Goal: Task Accomplishment & Management: Use online tool/utility

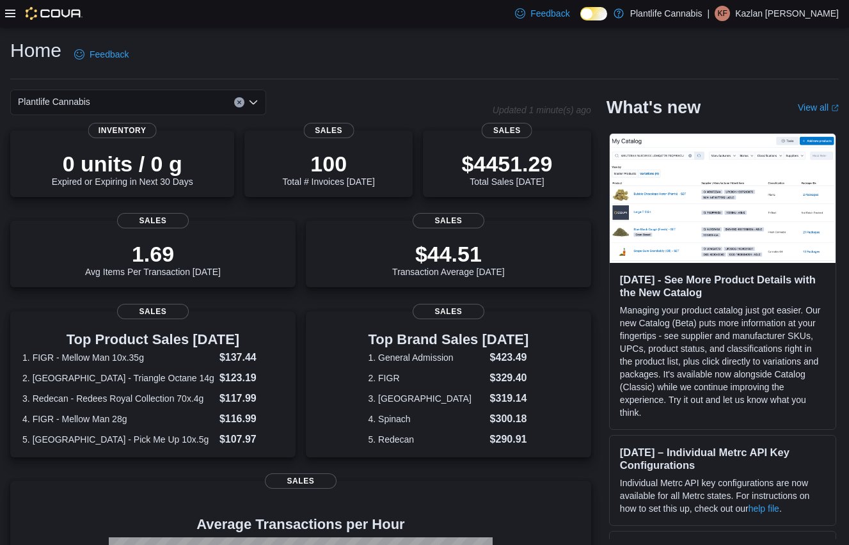
click at [12, 13] on icon at bounding box center [10, 14] width 10 height 8
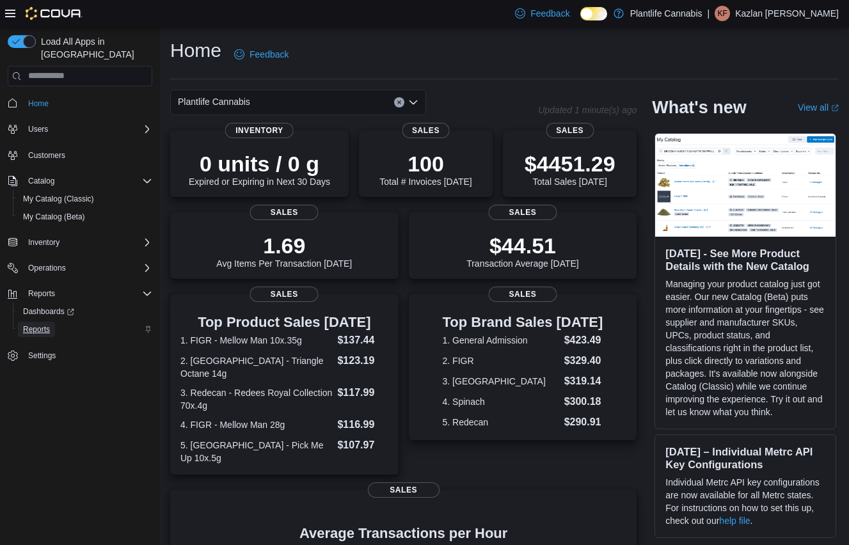
click at [39, 324] on span "Reports" at bounding box center [36, 329] width 27 height 10
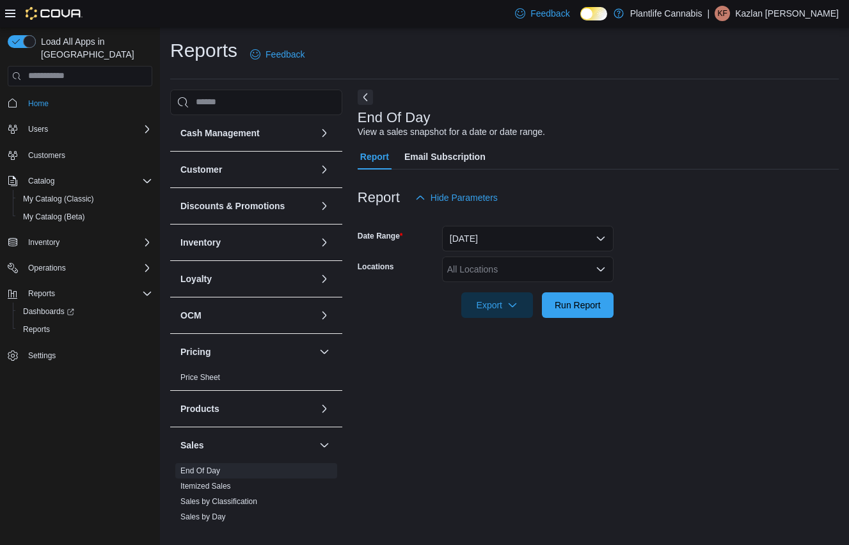
click at [8, 11] on icon at bounding box center [10, 13] width 10 height 10
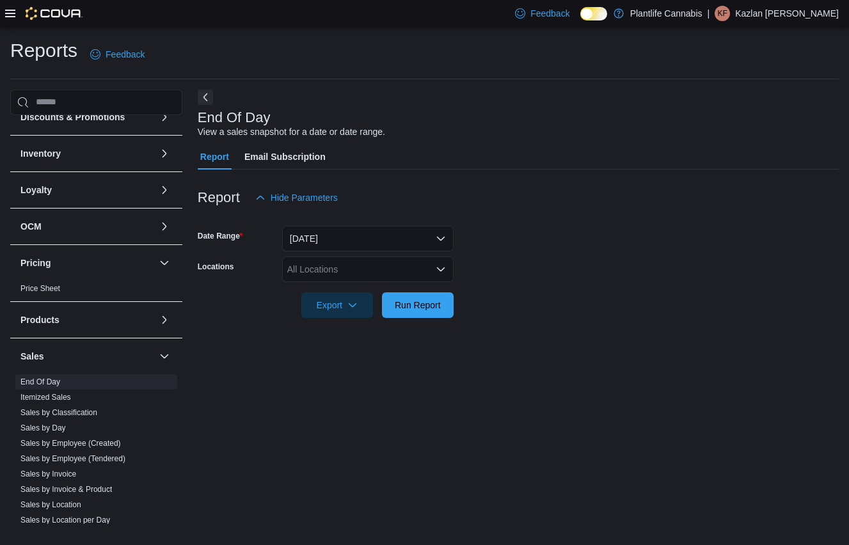
scroll to position [184, 0]
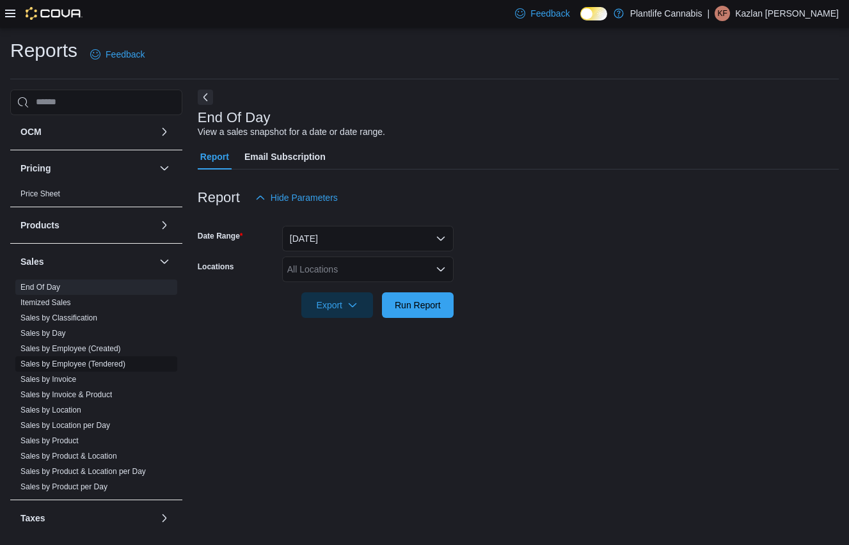
click at [120, 362] on link "Sales by Employee (Tendered)" at bounding box center [72, 363] width 105 height 9
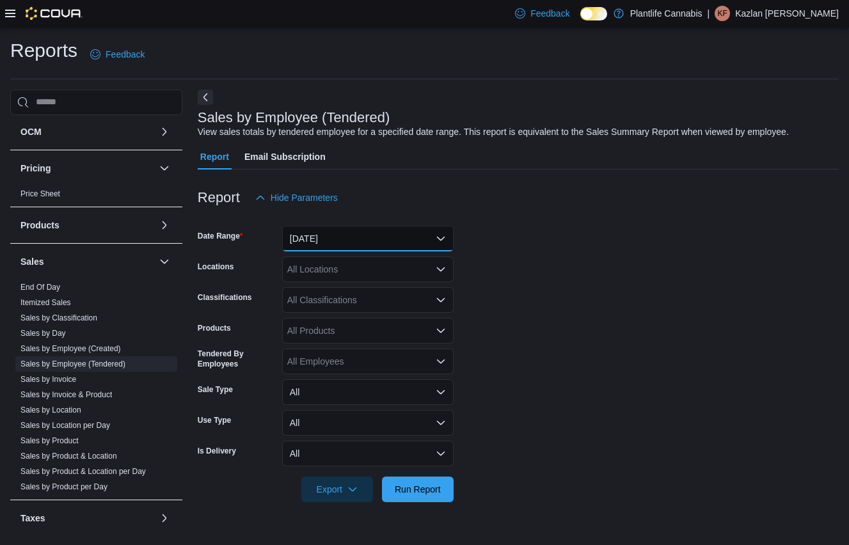
click at [377, 242] on button "[DATE]" at bounding box center [367, 239] width 171 height 26
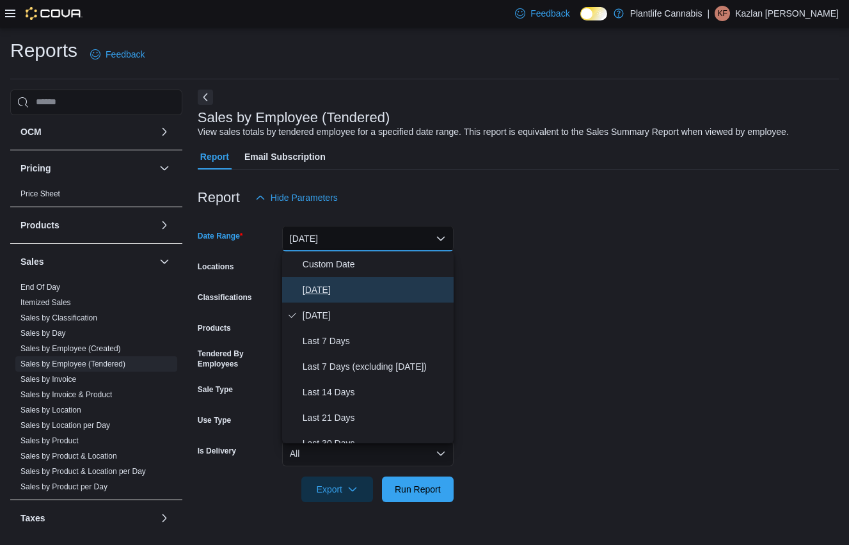
click at [357, 287] on span "[DATE]" at bounding box center [376, 289] width 146 height 15
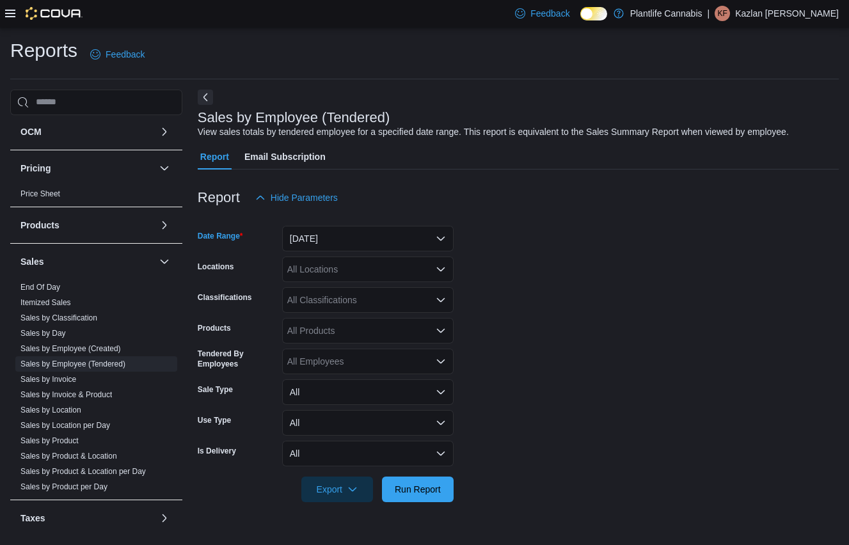
click at [367, 269] on div "All Locations" at bounding box center [367, 269] width 171 height 26
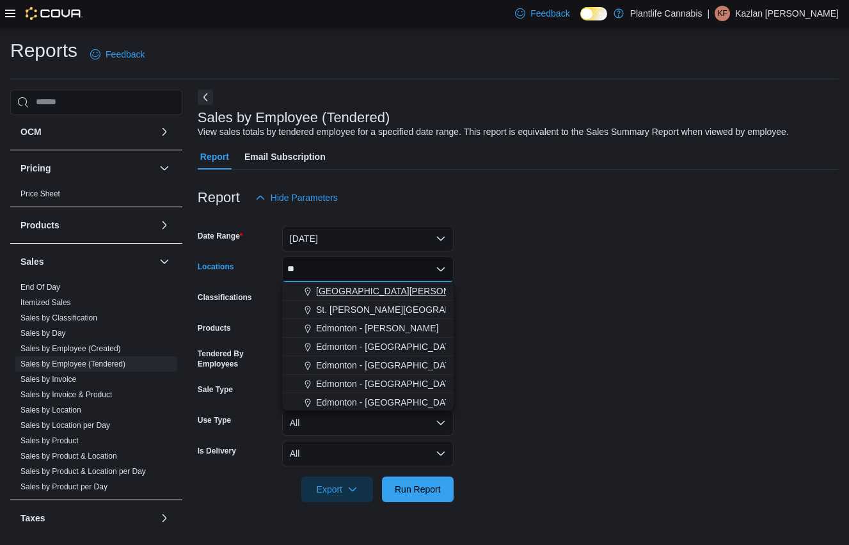
type input "**"
click at [376, 289] on span "[GEOGRAPHIC_DATA][PERSON_NAME]" at bounding box center [399, 291] width 167 height 13
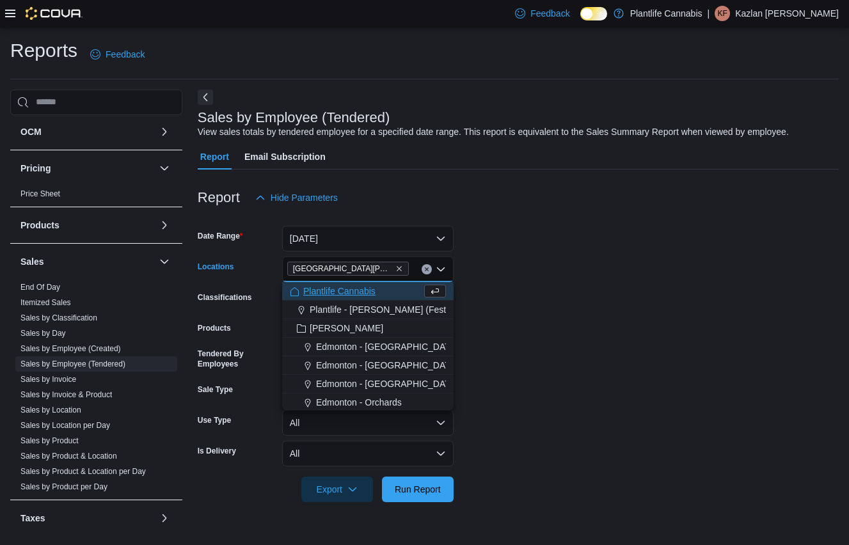
click at [462, 290] on form "Date Range [DATE] Locations [GEOGRAPHIC_DATA][PERSON_NAME][GEOGRAPHIC_DATA] Com…" at bounding box center [518, 356] width 641 height 292
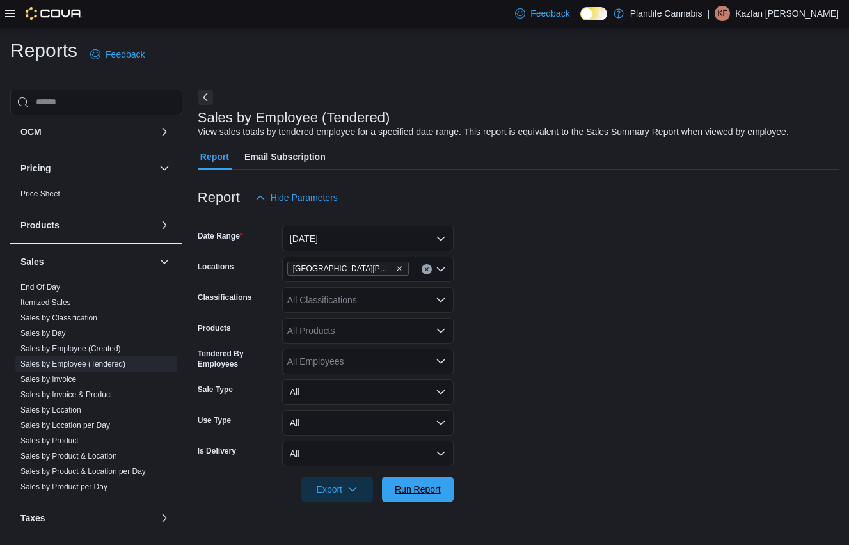
drag, startPoint x: 428, startPoint y: 479, endPoint x: 450, endPoint y: 474, distance: 23.0
click at [432, 477] on span "Run Report" at bounding box center [418, 490] width 56 height 26
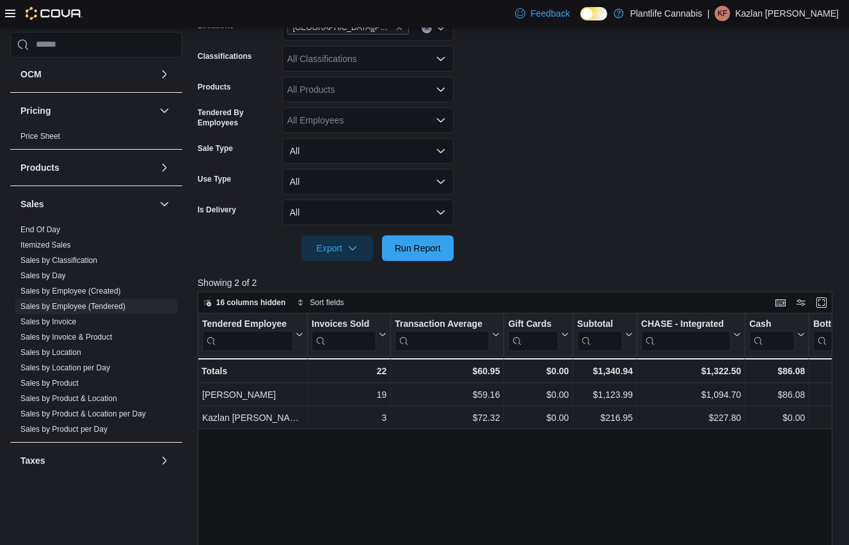
scroll to position [242, 0]
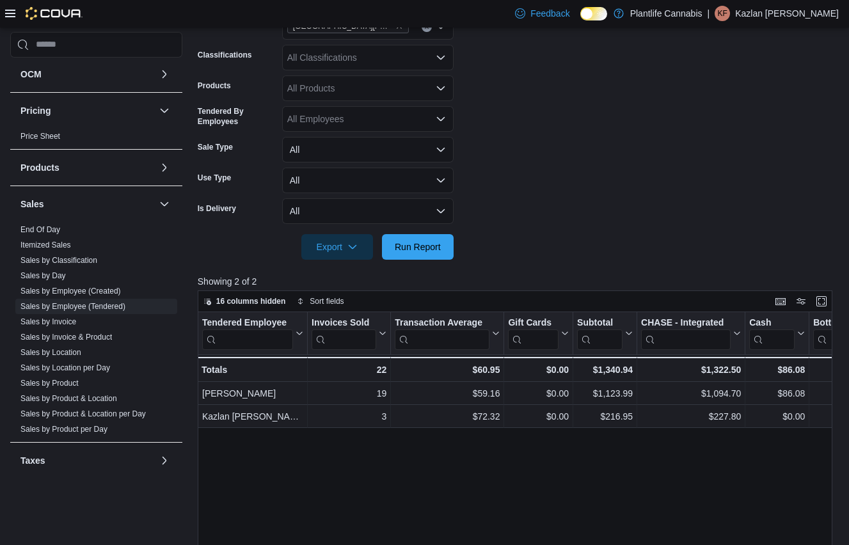
click at [571, 221] on form "Date Range [DATE] Locations [GEOGRAPHIC_DATA][PERSON_NAME] Ridge Classification…" at bounding box center [518, 114] width 641 height 292
drag, startPoint x: 424, startPoint y: 252, endPoint x: 476, endPoint y: 237, distance: 53.9
click at [425, 252] on span "Run Report" at bounding box center [418, 246] width 46 height 13
drag, startPoint x: 512, startPoint y: 205, endPoint x: 487, endPoint y: 225, distance: 32.3
click at [512, 205] on form "Date Range [DATE] Locations [GEOGRAPHIC_DATA][PERSON_NAME] Ridge Classification…" at bounding box center [518, 114] width 641 height 292
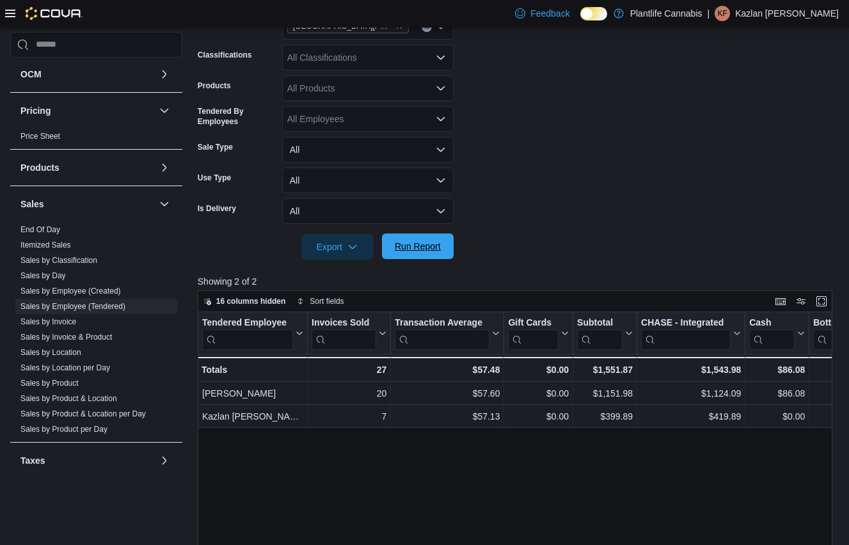
click at [448, 253] on button "Run Report" at bounding box center [418, 246] width 72 height 26
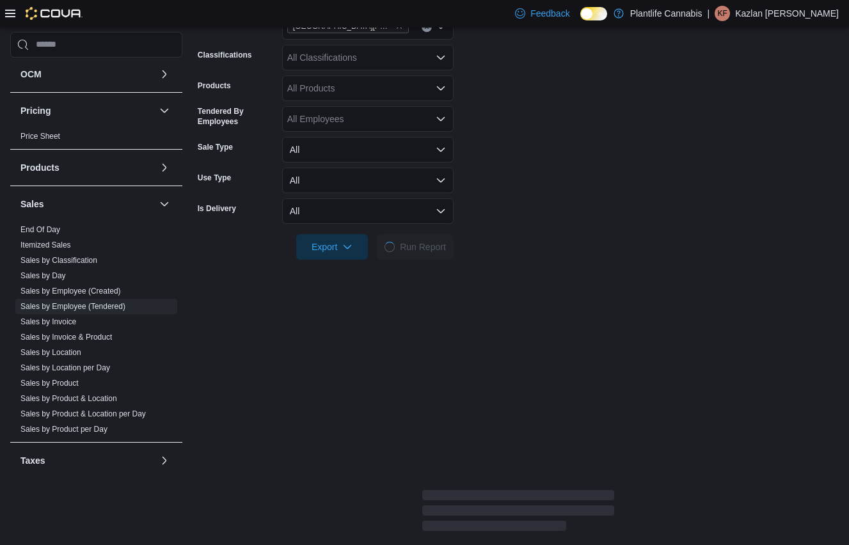
click at [505, 219] on form "Date Range [DATE] Locations [GEOGRAPHIC_DATA][PERSON_NAME] Ridge Classification…" at bounding box center [518, 114] width 641 height 292
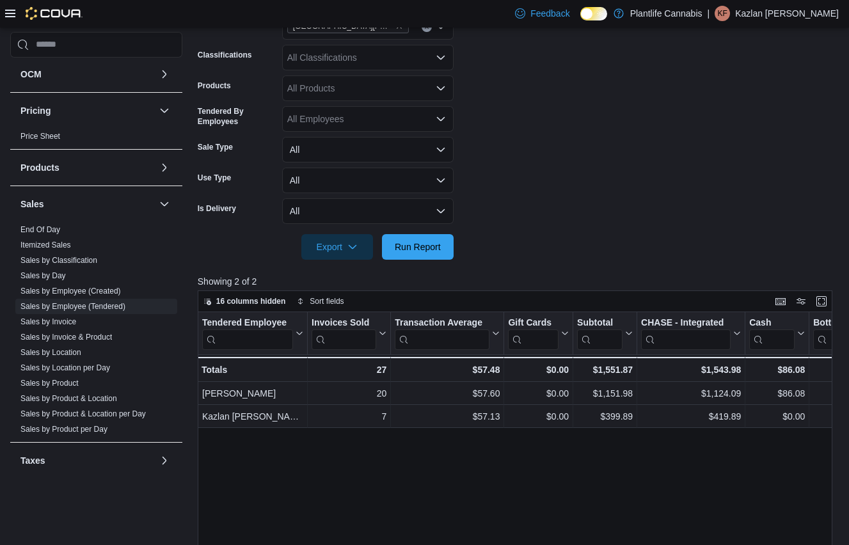
click at [661, 205] on form "Date Range [DATE] Locations [GEOGRAPHIC_DATA][PERSON_NAME] Ridge Classification…" at bounding box center [518, 114] width 641 height 292
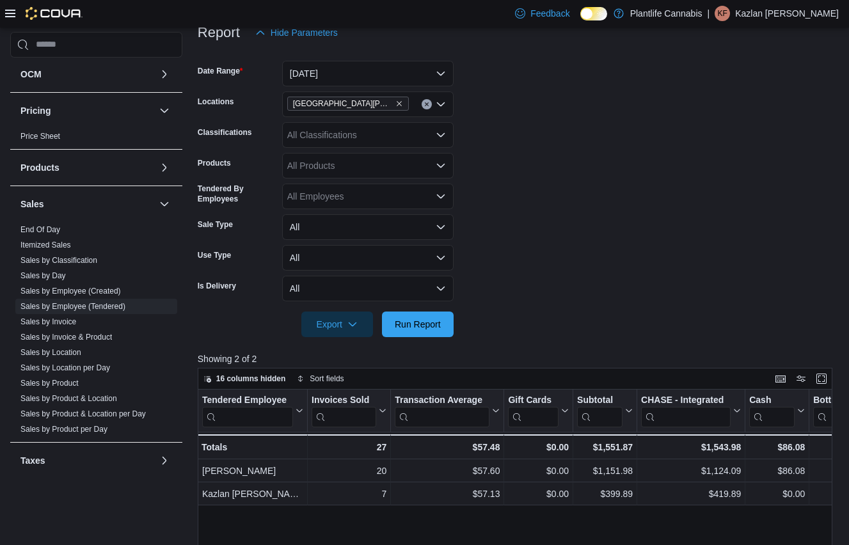
scroll to position [148, 0]
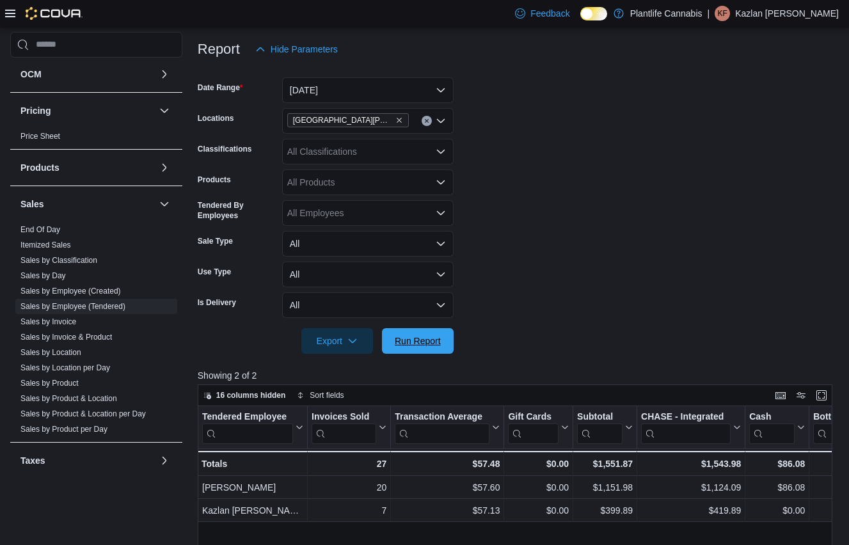
drag, startPoint x: 422, startPoint y: 342, endPoint x: 489, endPoint y: 350, distance: 67.0
click at [422, 342] on span "Run Report" at bounding box center [418, 341] width 46 height 13
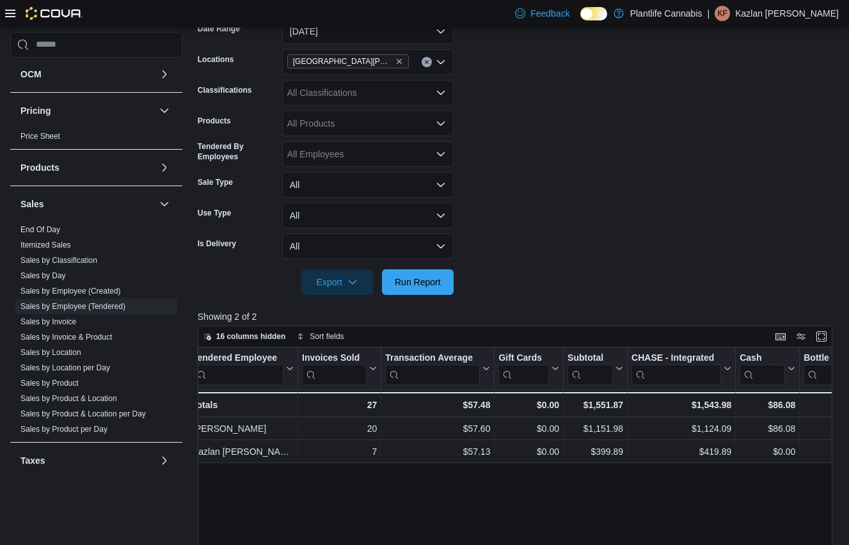
scroll to position [0, 0]
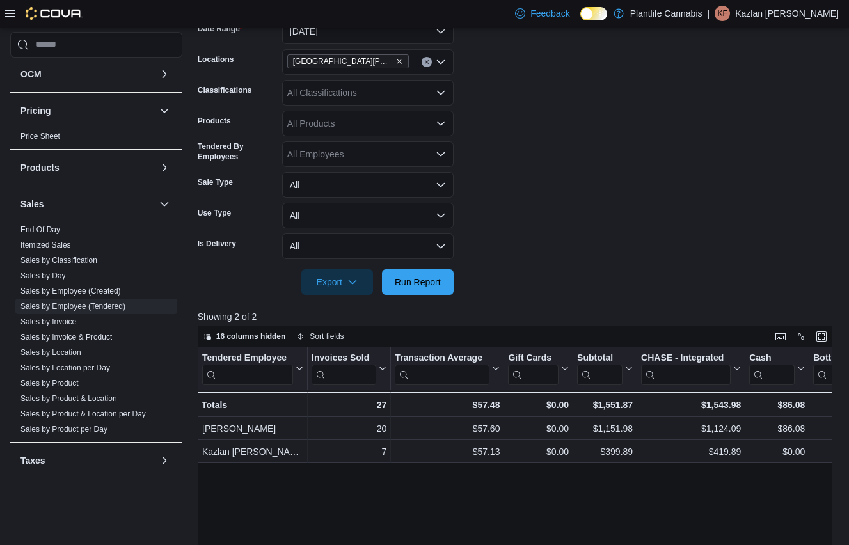
click at [370, 90] on div "All Classifications" at bounding box center [367, 93] width 171 height 26
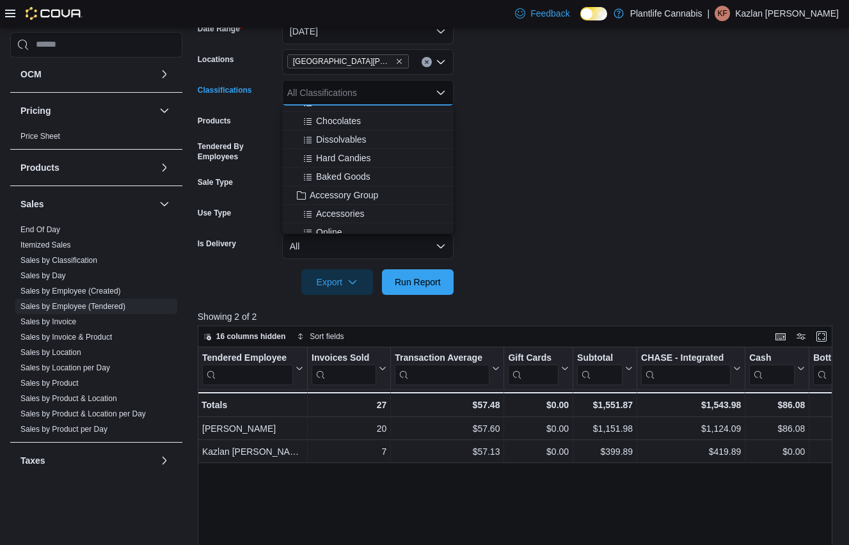
scroll to position [108, 0]
click at [354, 192] on span "Accessory Group" at bounding box center [344, 191] width 68 height 13
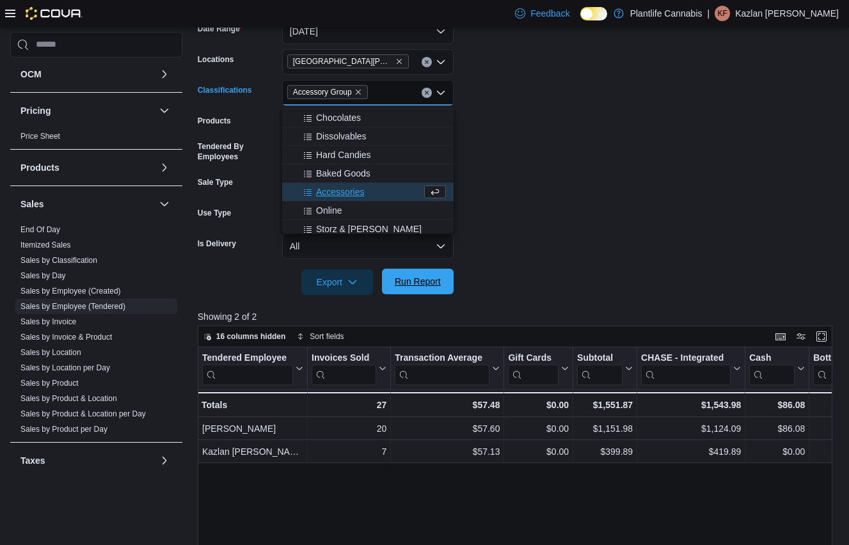
click at [439, 286] on span "Run Report" at bounding box center [418, 281] width 46 height 13
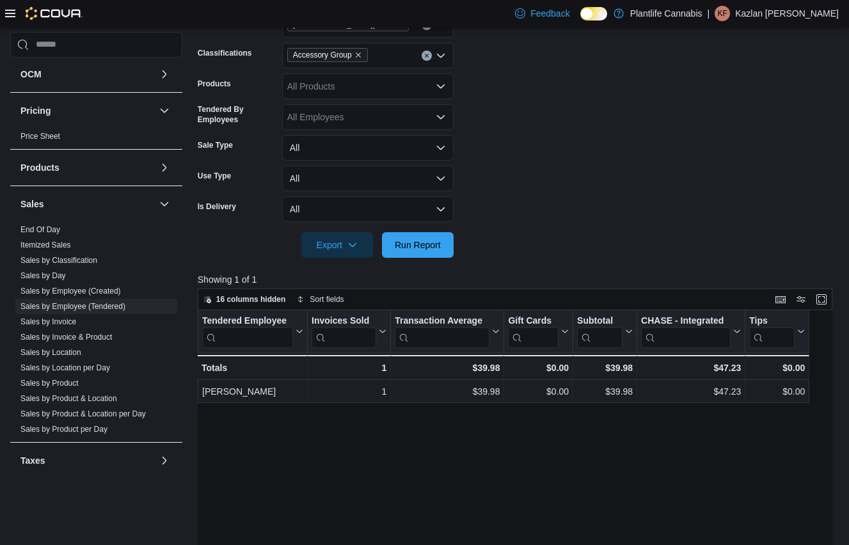
scroll to position [247, 0]
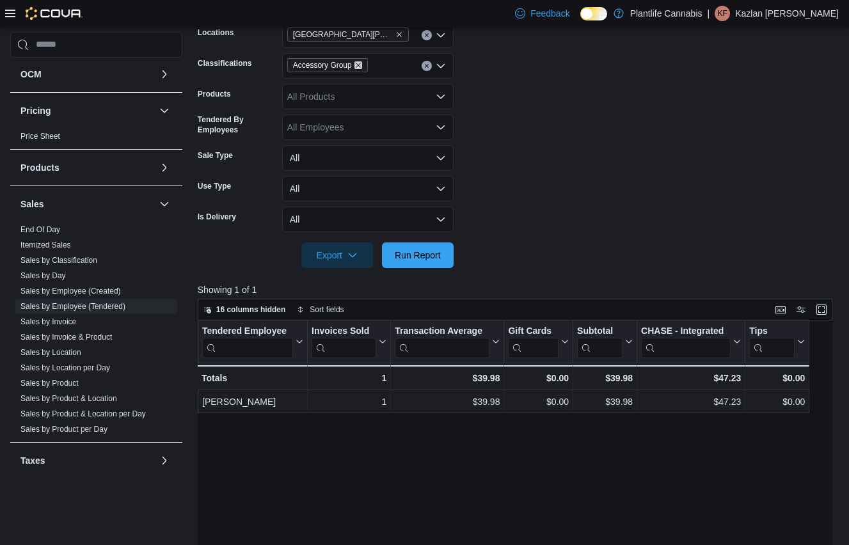
click at [362, 61] on icon "Remove Accessory Group from selection in this group" at bounding box center [358, 65] width 8 height 8
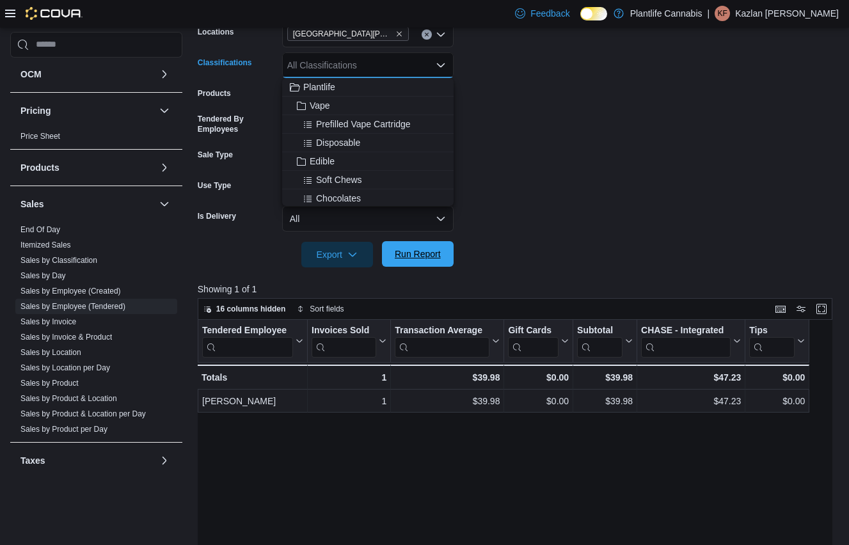
click at [430, 262] on span "Run Report" at bounding box center [418, 254] width 56 height 26
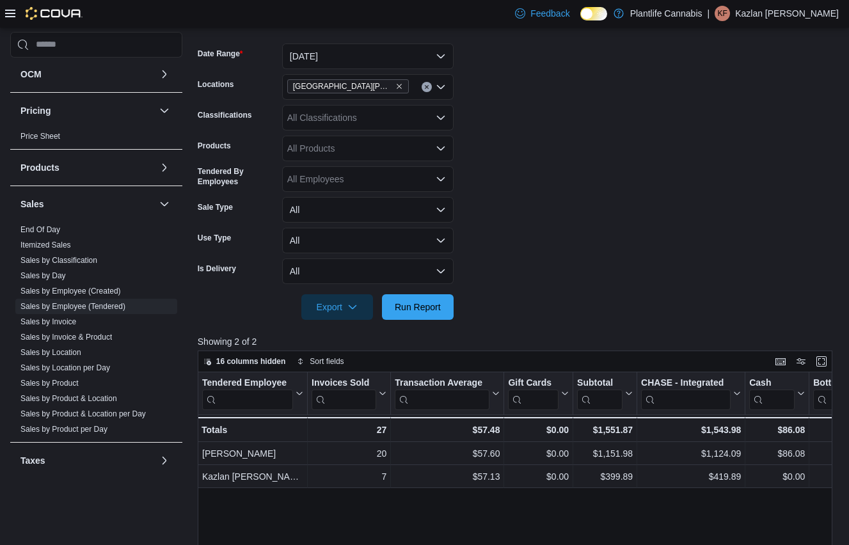
scroll to position [181, 0]
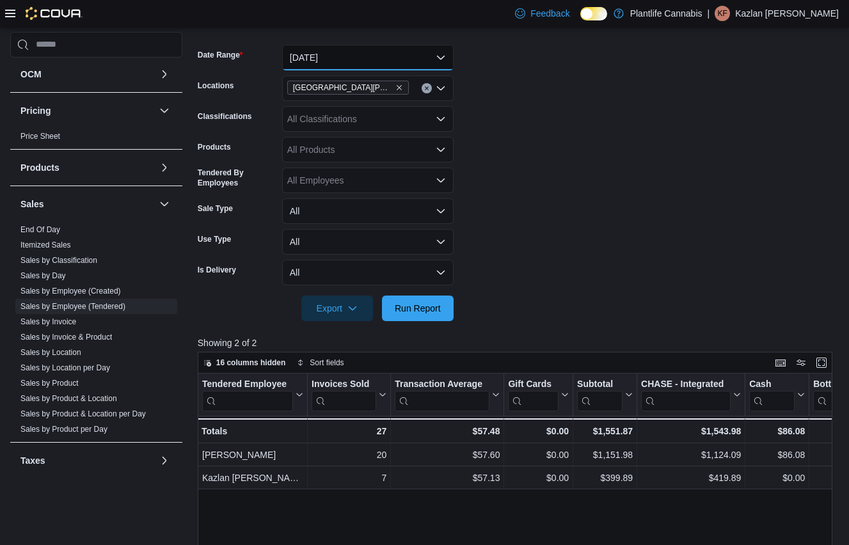
click at [353, 57] on button "[DATE]" at bounding box center [367, 58] width 171 height 26
click at [325, 47] on button "[DATE]" at bounding box center [367, 58] width 171 height 26
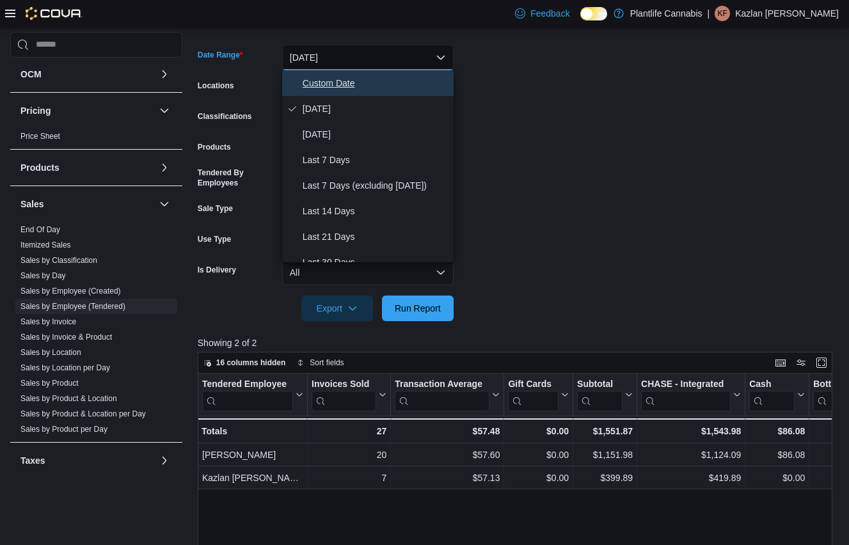
click at [323, 84] on span "Custom Date" at bounding box center [376, 82] width 146 height 15
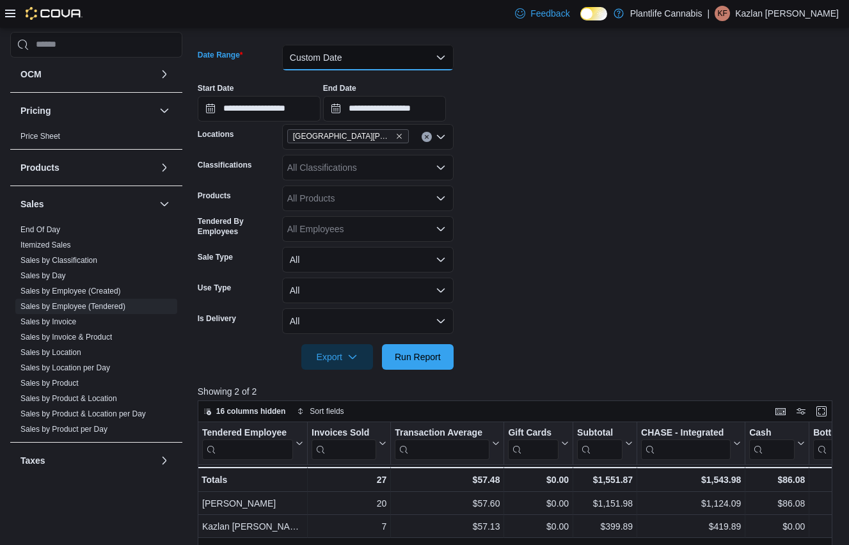
click at [340, 56] on button "Custom Date" at bounding box center [367, 58] width 171 height 26
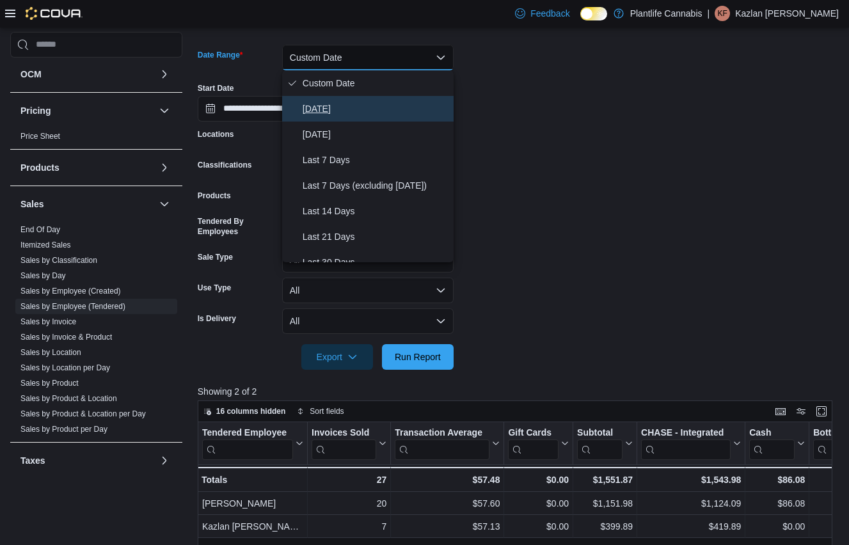
click at [327, 108] on span "[DATE]" at bounding box center [376, 108] width 146 height 15
